Goal: Check status: Check status

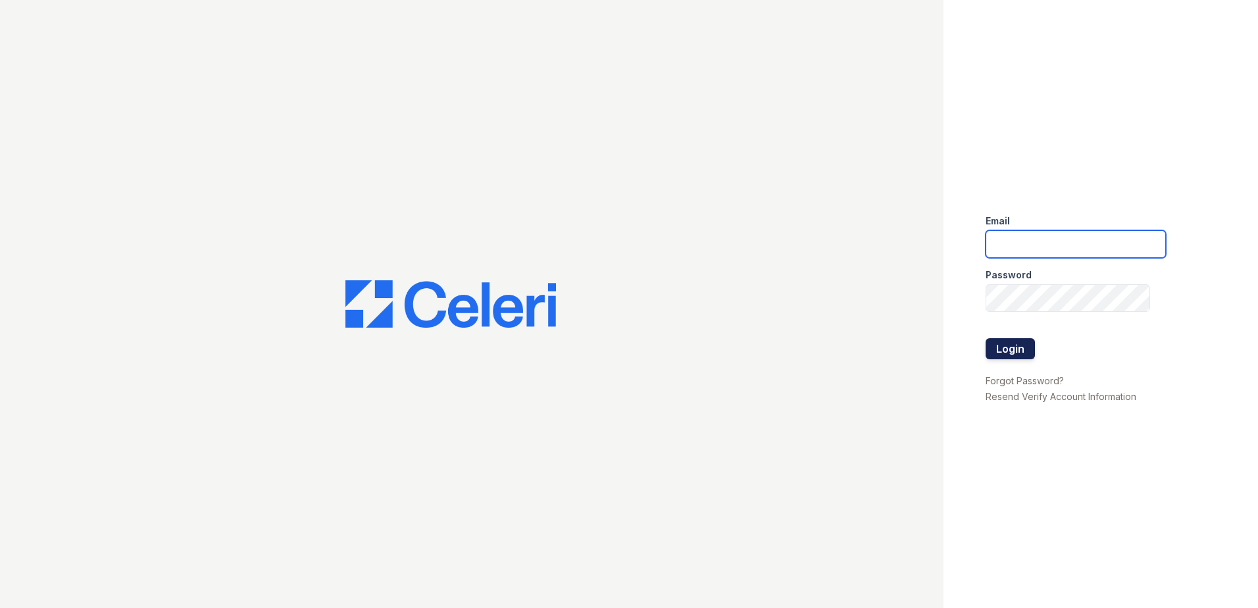
type input "arrive2801@trinity-pm.com"
click at [1027, 348] on button "Login" at bounding box center [1009, 348] width 49 height 21
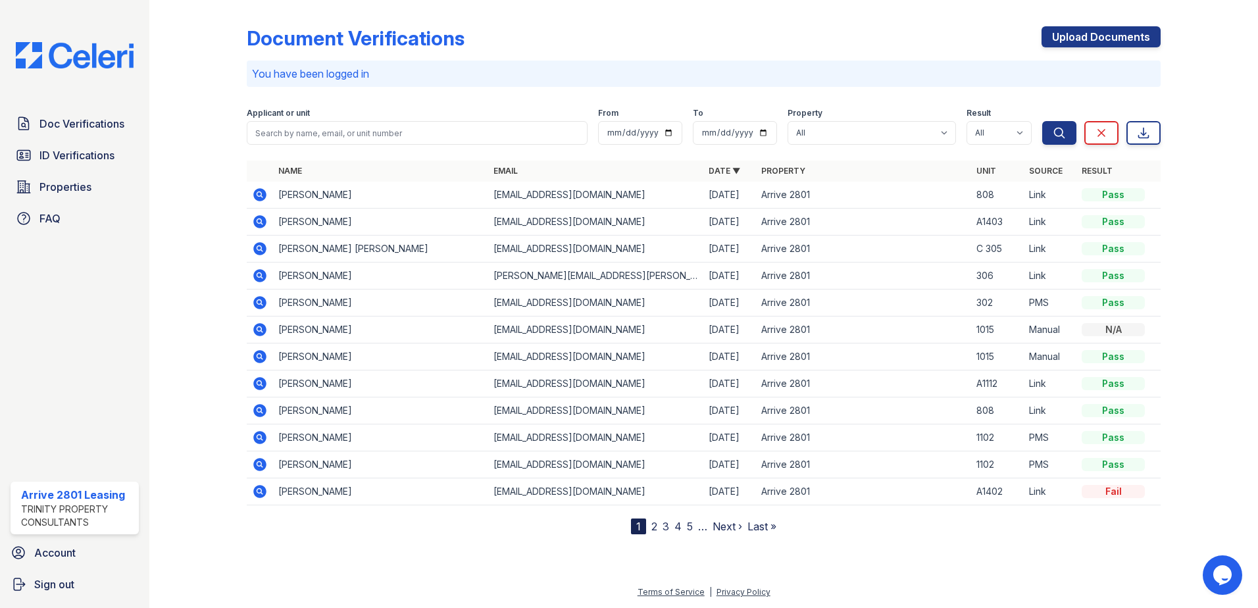
click at [257, 275] on icon at bounding box center [260, 276] width 16 height 16
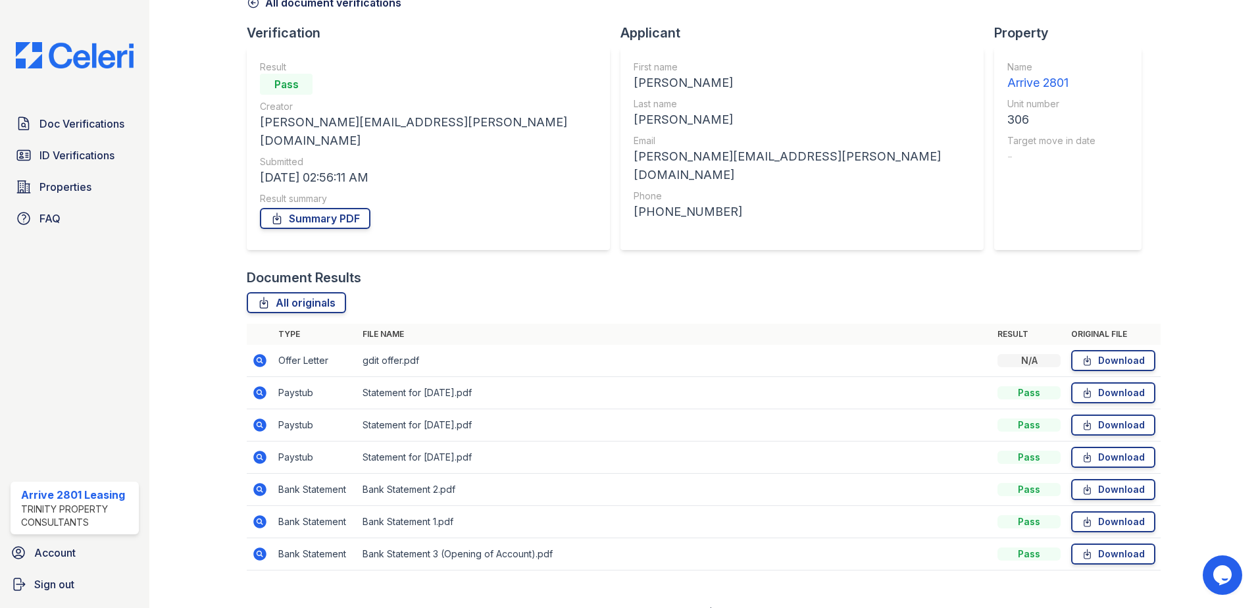
scroll to position [76, 0]
click at [259, 343] on td at bounding box center [260, 359] width 26 height 32
click at [254, 352] on icon at bounding box center [259, 358] width 13 height 13
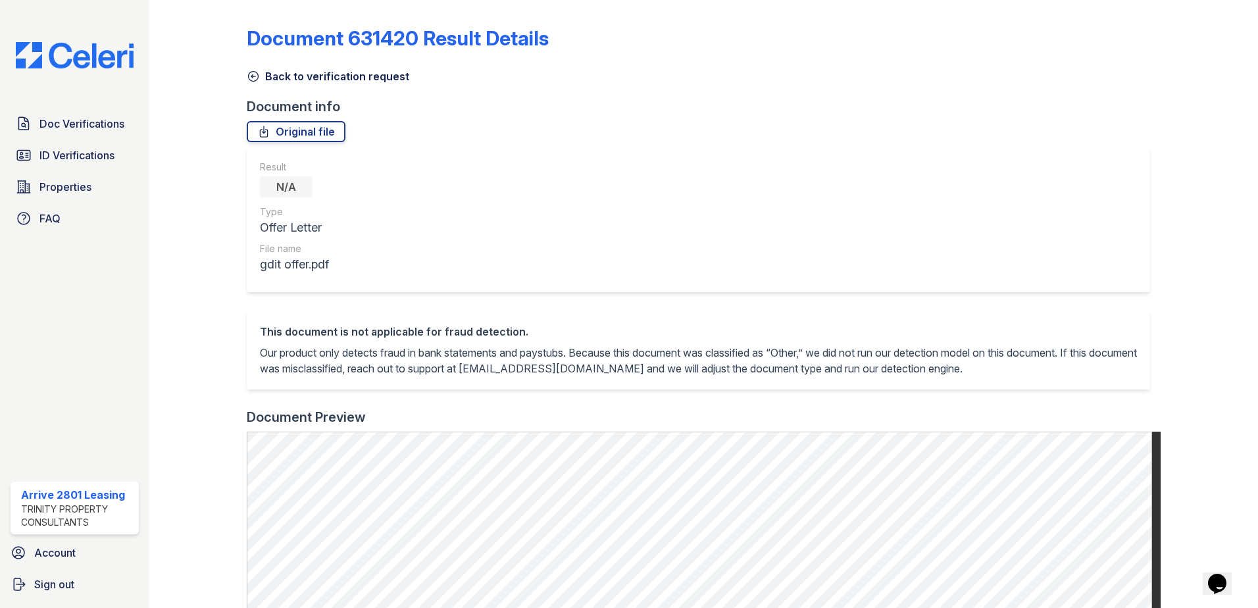
scroll to position [395, 0]
